Goal: Feedback & Contribution: Leave review/rating

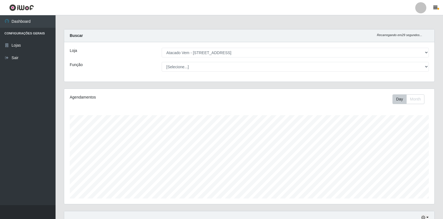
select select "455"
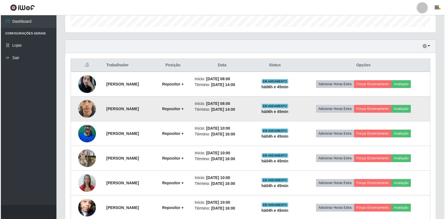
scroll to position [168, 0]
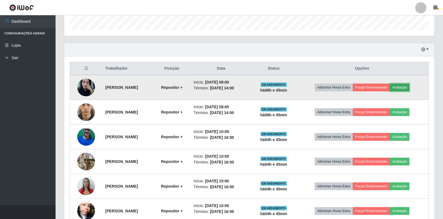
click at [410, 90] on button "Avaliação" at bounding box center [400, 88] width 20 height 8
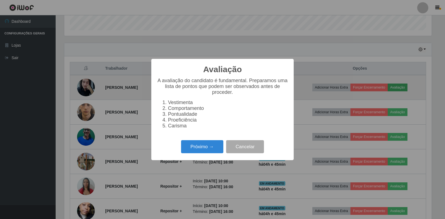
scroll to position [115, 367]
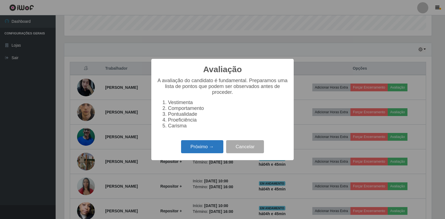
click at [200, 152] on button "Próximo →" at bounding box center [202, 146] width 42 height 13
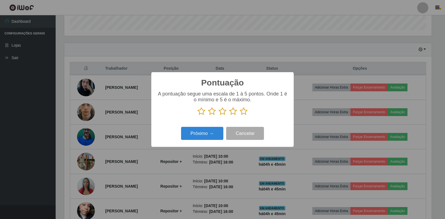
click at [246, 114] on icon at bounding box center [244, 111] width 8 height 8
click at [240, 116] on input "radio" at bounding box center [240, 116] width 0 height 0
click at [205, 136] on button "Próximo →" at bounding box center [202, 133] width 42 height 13
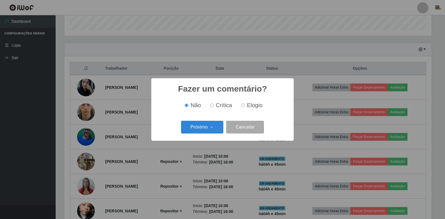
click at [243, 106] on input "Elogio" at bounding box center [243, 106] width 4 height 4
radio input "true"
click at [191, 132] on button "Próximo →" at bounding box center [202, 127] width 42 height 13
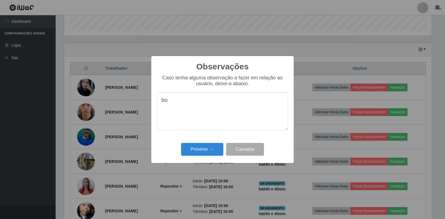
type textarea "b"
type textarea "otimos colaboradores"
click at [197, 147] on button "Próximo →" at bounding box center [202, 149] width 42 height 13
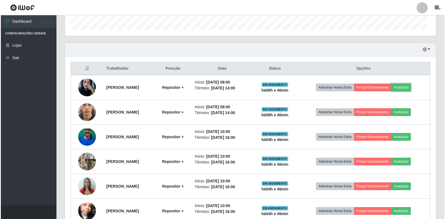
scroll to position [115, 371]
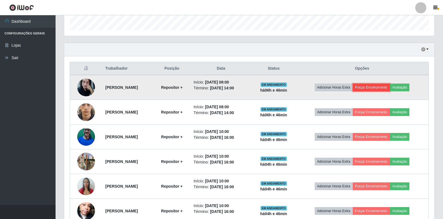
click at [377, 88] on button "Forçar Encerramento" at bounding box center [371, 88] width 37 height 8
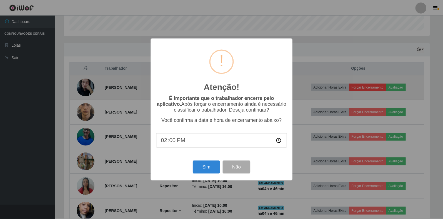
scroll to position [115, 367]
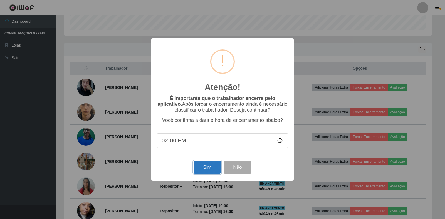
click at [200, 167] on button "Sim" at bounding box center [206, 167] width 27 height 13
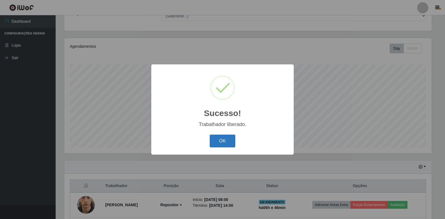
click at [226, 140] on button "OK" at bounding box center [223, 141] width 26 height 13
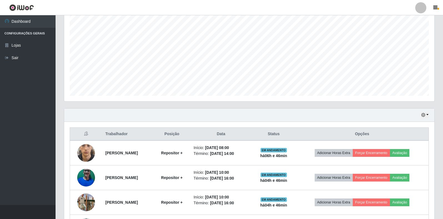
scroll to position [106, 0]
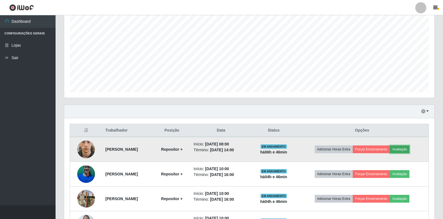
click at [408, 150] on button "Avaliação" at bounding box center [400, 150] width 20 height 8
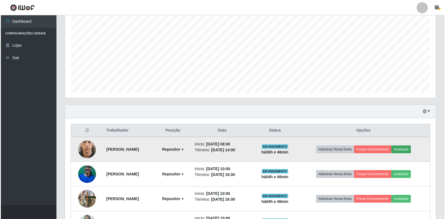
scroll to position [115, 367]
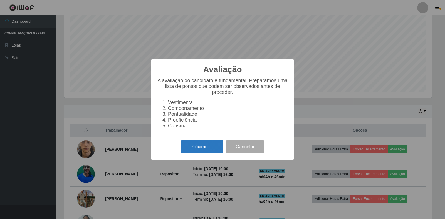
click at [203, 152] on button "Próximo →" at bounding box center [202, 146] width 42 height 13
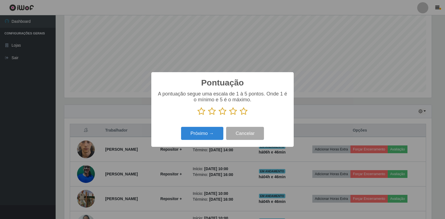
click at [245, 113] on icon at bounding box center [244, 111] width 8 height 8
click at [240, 116] on input "radio" at bounding box center [240, 116] width 0 height 0
click at [205, 135] on button "Próximo →" at bounding box center [202, 133] width 42 height 13
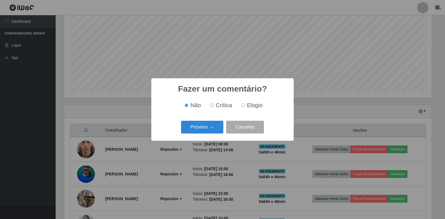
click at [245, 106] on label "Elogio" at bounding box center [251, 105] width 24 height 6
click at [245, 106] on input "Elogio" at bounding box center [243, 106] width 4 height 4
radio input "true"
click at [205, 126] on button "Próximo →" at bounding box center [202, 127] width 42 height 13
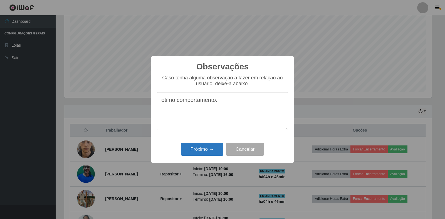
type textarea "otimo comportamento."
click at [197, 152] on button "Próximo →" at bounding box center [202, 149] width 42 height 13
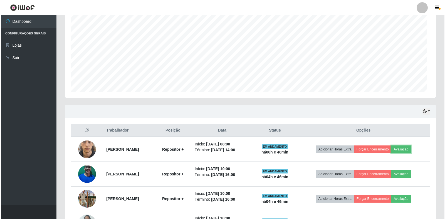
scroll to position [115, 371]
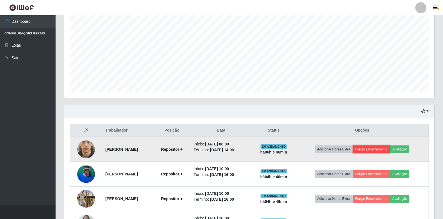
click at [377, 153] on button "Forçar Encerramento" at bounding box center [371, 150] width 37 height 8
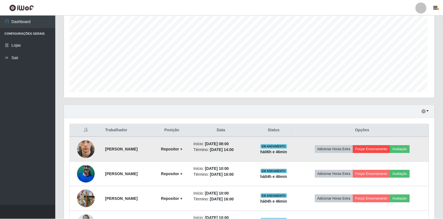
scroll to position [115, 367]
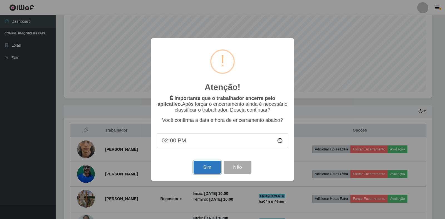
click at [199, 170] on button "Sim" at bounding box center [206, 167] width 27 height 13
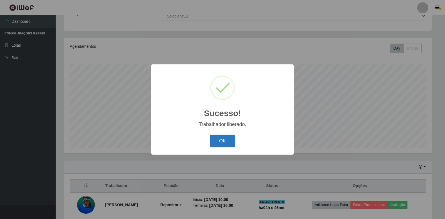
click at [226, 146] on button "OK" at bounding box center [223, 141] width 26 height 13
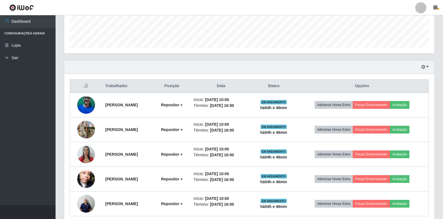
scroll to position [175, 0]
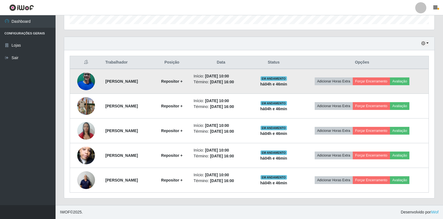
click at [82, 84] on img at bounding box center [86, 81] width 18 height 24
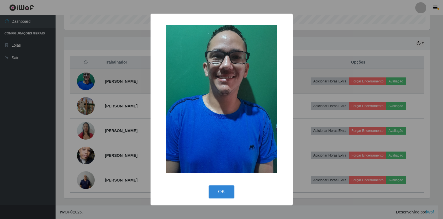
scroll to position [0, 0]
click at [82, 84] on div "× OK Cancel" at bounding box center [222, 109] width 445 height 219
